Goal: Find specific page/section: Find specific page/section

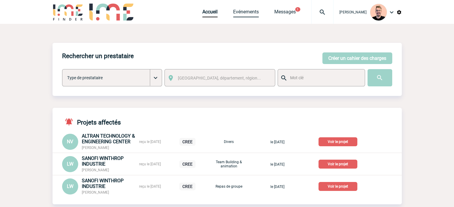
click at [235, 14] on link "Evénements" at bounding box center [246, 13] width 26 height 8
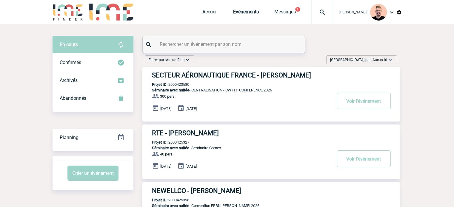
click at [369, 60] on span "[GEOGRAPHIC_DATA] par : Aucun tri" at bounding box center [358, 60] width 57 height 6
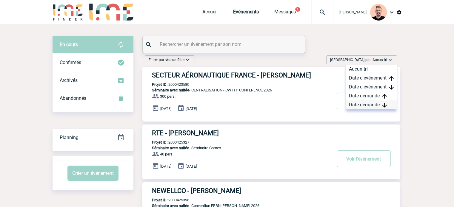
click at [370, 104] on div "Date demande" at bounding box center [371, 105] width 51 height 9
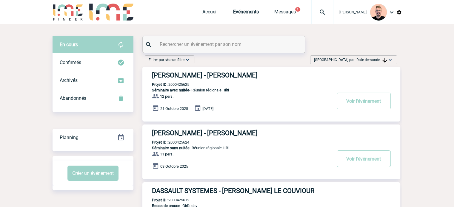
click at [214, 74] on h3 "HILTI FRANCE - Martin HELLER" at bounding box center [241, 75] width 179 height 7
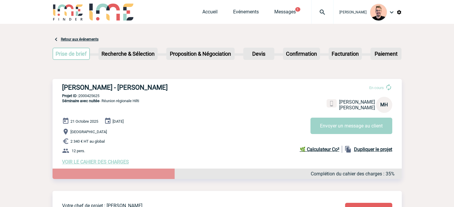
click at [56, 7] on img at bounding box center [68, 12] width 31 height 17
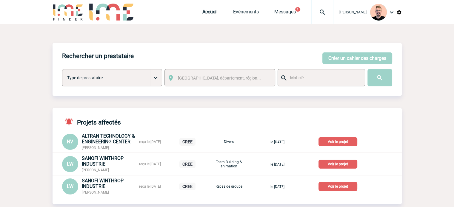
click at [233, 15] on link "Evénements" at bounding box center [246, 13] width 26 height 8
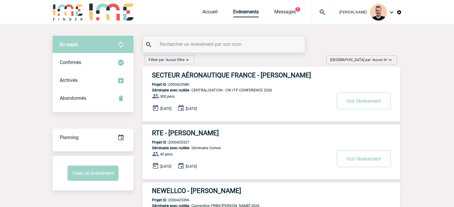
click at [376, 60] on span "Aucun tri" at bounding box center [379, 60] width 15 height 4
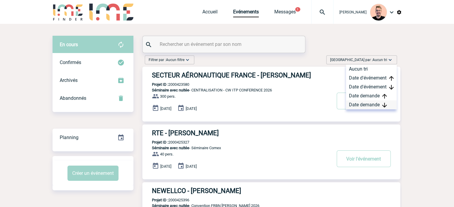
click at [364, 102] on div "Date demande" at bounding box center [371, 105] width 51 height 9
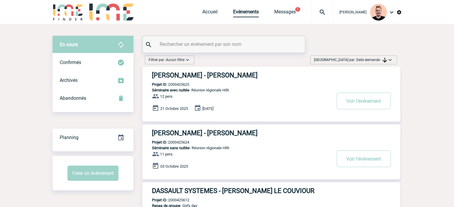
click at [233, 10] on link "Evénements" at bounding box center [246, 13] width 26 height 8
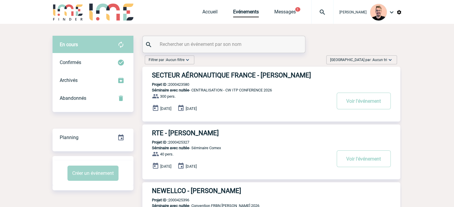
click at [360, 61] on span "Trier par : Aucun tri" at bounding box center [358, 60] width 57 height 6
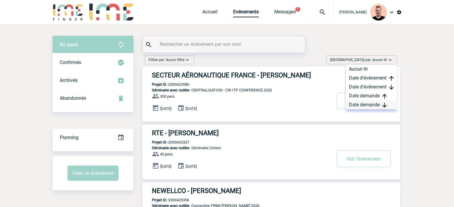
click at [357, 104] on div "Date demande" at bounding box center [371, 105] width 51 height 9
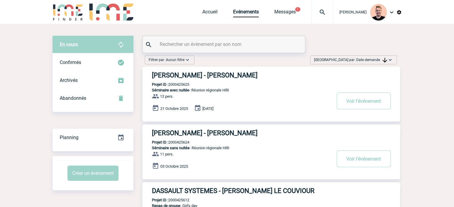
click at [347, 62] on span "Trier par : Date demande" at bounding box center [350, 60] width 73 height 6
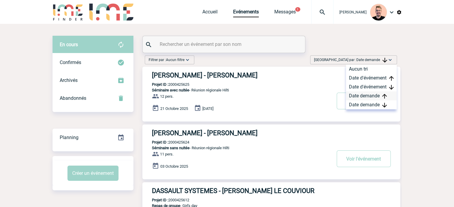
click at [357, 96] on div "Date demande" at bounding box center [371, 96] width 51 height 9
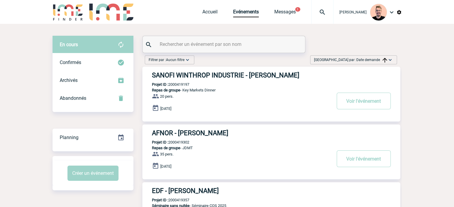
click at [348, 58] on span "Trier par : Date demande" at bounding box center [350, 60] width 73 height 6
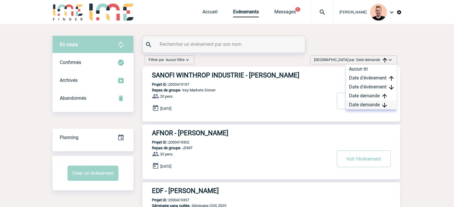
click at [361, 104] on div "Date demande" at bounding box center [371, 105] width 51 height 9
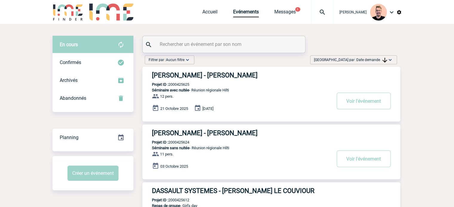
click at [69, 11] on img at bounding box center [68, 12] width 31 height 17
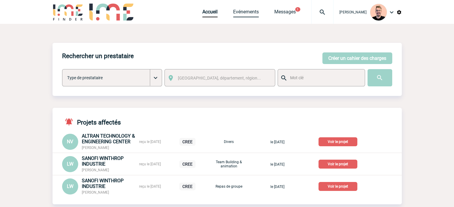
click at [238, 11] on link "Evénements" at bounding box center [246, 13] width 26 height 8
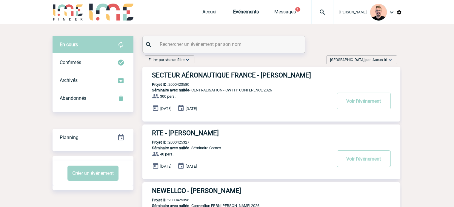
click at [357, 57] on span "[GEOGRAPHIC_DATA] par : Aucun tri" at bounding box center [358, 60] width 57 height 6
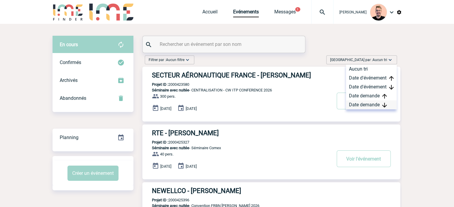
click at [359, 104] on div "Date demande" at bounding box center [371, 105] width 51 height 9
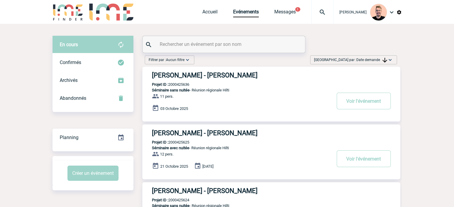
click at [224, 81] on div "HILTI FRANCE - Maxime BEAUDIC Projet ID : 2000425636 Séminaire sans nuitée - Ré…" at bounding box center [271, 94] width 258 height 55
click at [220, 74] on h3 "HILTI FRANCE - Maxime BEAUDIC" at bounding box center [241, 75] width 179 height 7
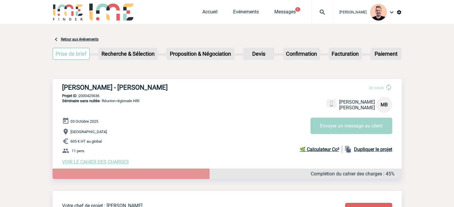
click at [144, 89] on h3 "HILTI FRANCE - Maxime BEAUDIC" at bounding box center [151, 87] width 179 height 7
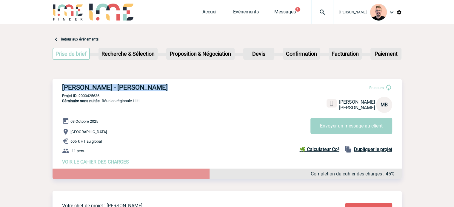
drag, startPoint x: 160, startPoint y: 88, endPoint x: 63, endPoint y: 88, distance: 96.7
click at [63, 88] on h3 "HILTI FRANCE - Maxime BEAUDIC" at bounding box center [151, 87] width 179 height 7
copy h3 "HILTI FRANCE - Maxime BEAUDIC"
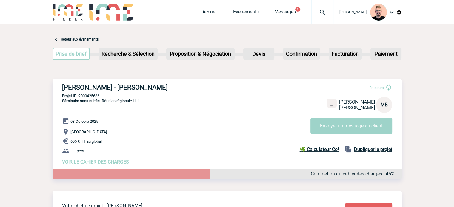
click at [90, 93] on div "HILTI FRANCE - Maxime BEAUDIC En cours Maxime BEAUDIC HILTI FRANCE MB Envoyer u…" at bounding box center [227, 124] width 349 height 91
click at [90, 95] on p "Projet ID : 2000425636" at bounding box center [227, 96] width 349 height 4
copy p "2000425636"
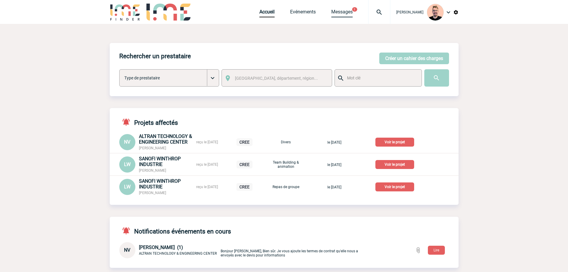
click at [342, 12] on link "Messages" at bounding box center [341, 13] width 21 height 8
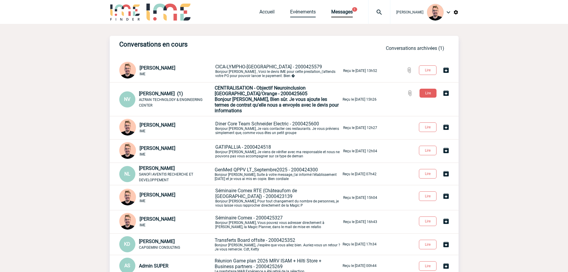
click at [290, 16] on link "Evénements" at bounding box center [303, 13] width 26 height 8
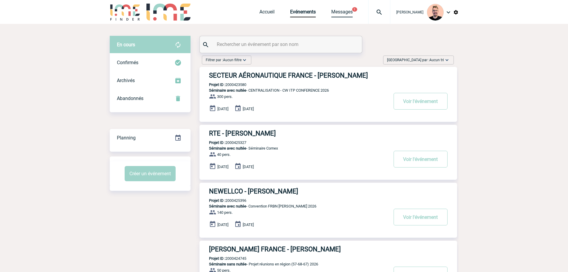
click at [331, 12] on link "Messages" at bounding box center [341, 13] width 21 height 8
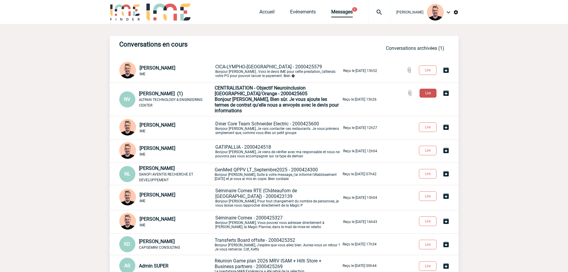
click at [430, 92] on button "Lire" at bounding box center [428, 93] width 17 height 9
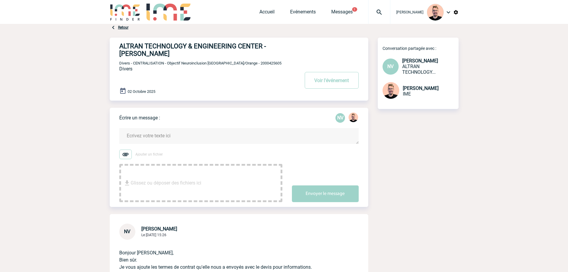
click at [292, 8] on div "Accueil Evénements Messages 1 Projet, client Projet, client" at bounding box center [325, 12] width 131 height 24
click at [290, 11] on link "Evénements" at bounding box center [303, 13] width 26 height 8
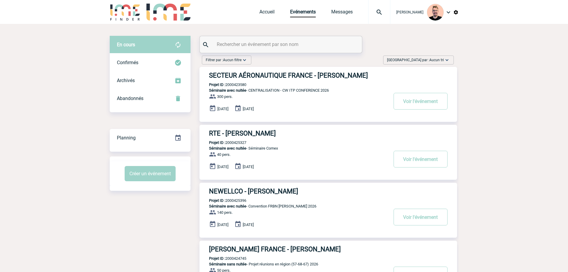
click at [427, 59] on span "Trier par : Aucun tri" at bounding box center [415, 60] width 57 height 6
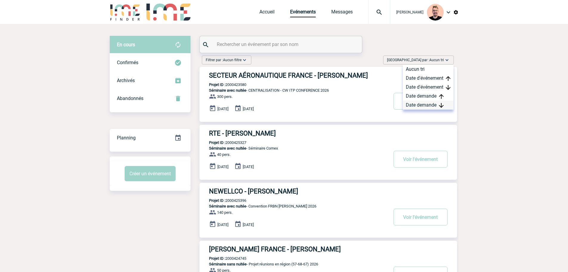
click at [414, 107] on div "Date demande" at bounding box center [428, 105] width 51 height 9
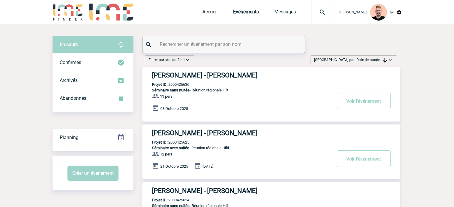
click at [233, 10] on link "Evénements" at bounding box center [246, 13] width 26 height 8
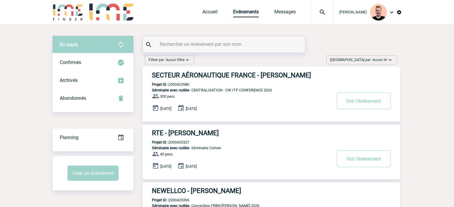
click at [312, 9] on img at bounding box center [321, 12] width 21 height 7
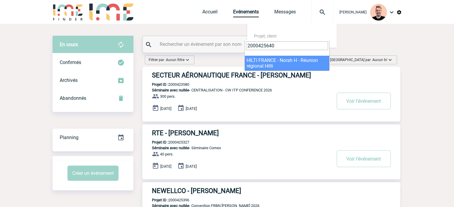
type input "2000425640"
select select "25141"
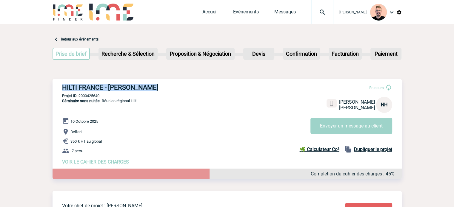
drag, startPoint x: 151, startPoint y: 86, endPoint x: 60, endPoint y: 86, distance: 90.7
click at [60, 86] on div "HILTI FRANCE - [PERSON_NAME] En cours [PERSON_NAME] HILTI FRANCE NH Envoyer un …" at bounding box center [227, 124] width 349 height 91
copy h3 "HILTI FRANCE - [PERSON_NAME]"
click at [92, 94] on p "Projet ID : 2000425640" at bounding box center [227, 96] width 349 height 4
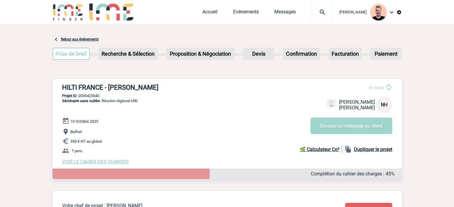
copy p "2000425640"
click at [246, 18] on div "Accueil Evénements Messages Projet, client Projet, client" at bounding box center [267, 12] width 131 height 24
click at [241, 13] on link "Evénements" at bounding box center [246, 13] width 26 height 8
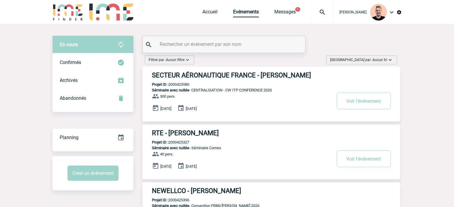
click at [360, 60] on span "[GEOGRAPHIC_DATA] par : Aucun tri" at bounding box center [358, 60] width 57 height 6
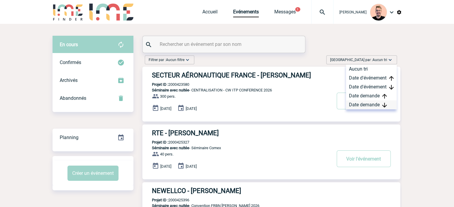
click at [361, 106] on div "Date demande" at bounding box center [371, 105] width 51 height 9
